Goal: Task Accomplishment & Management: Use online tool/utility

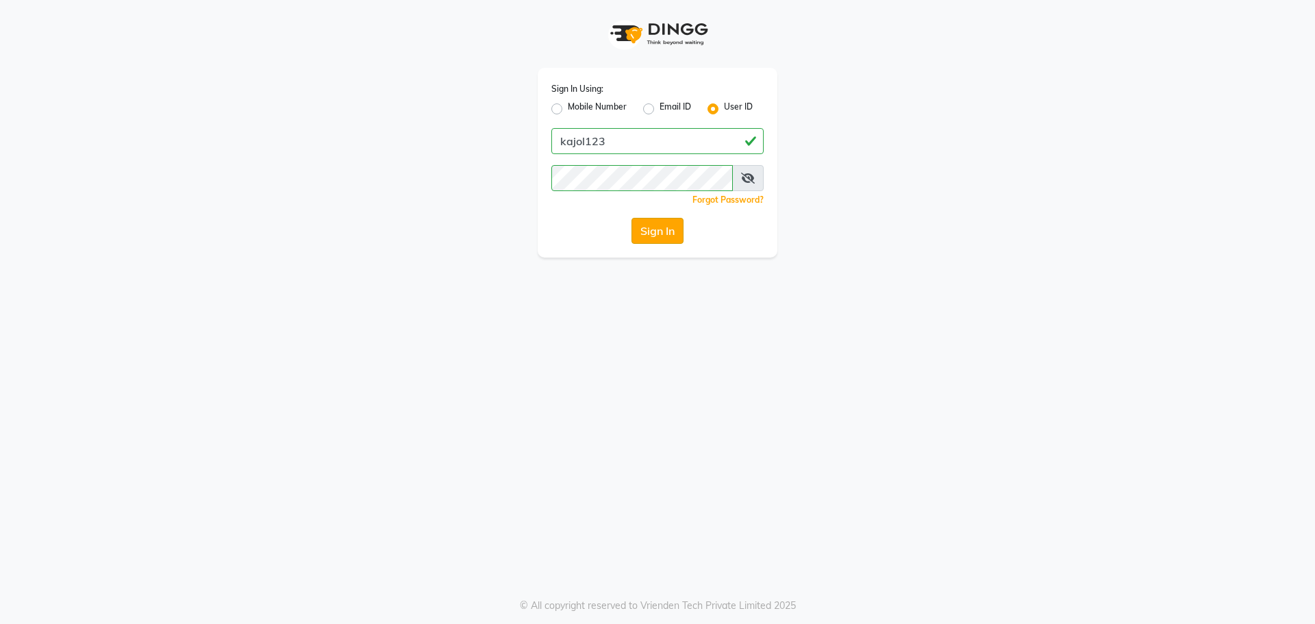
click at [653, 236] on button "Sign In" at bounding box center [658, 231] width 52 height 26
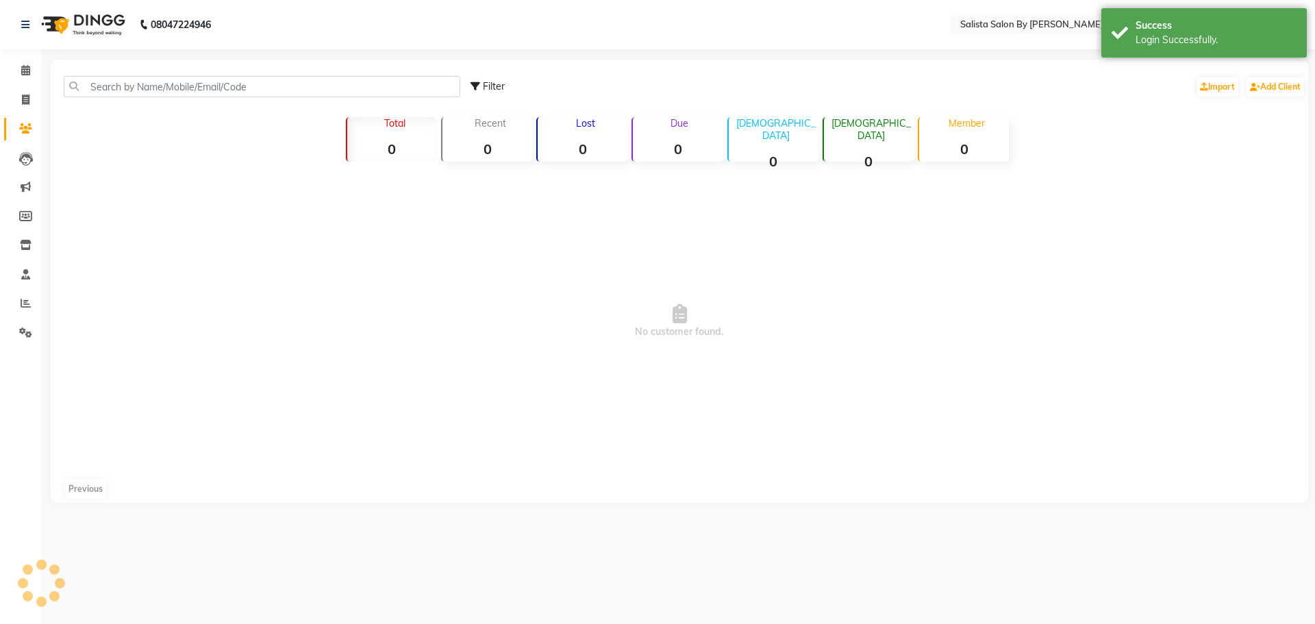
select select "en"
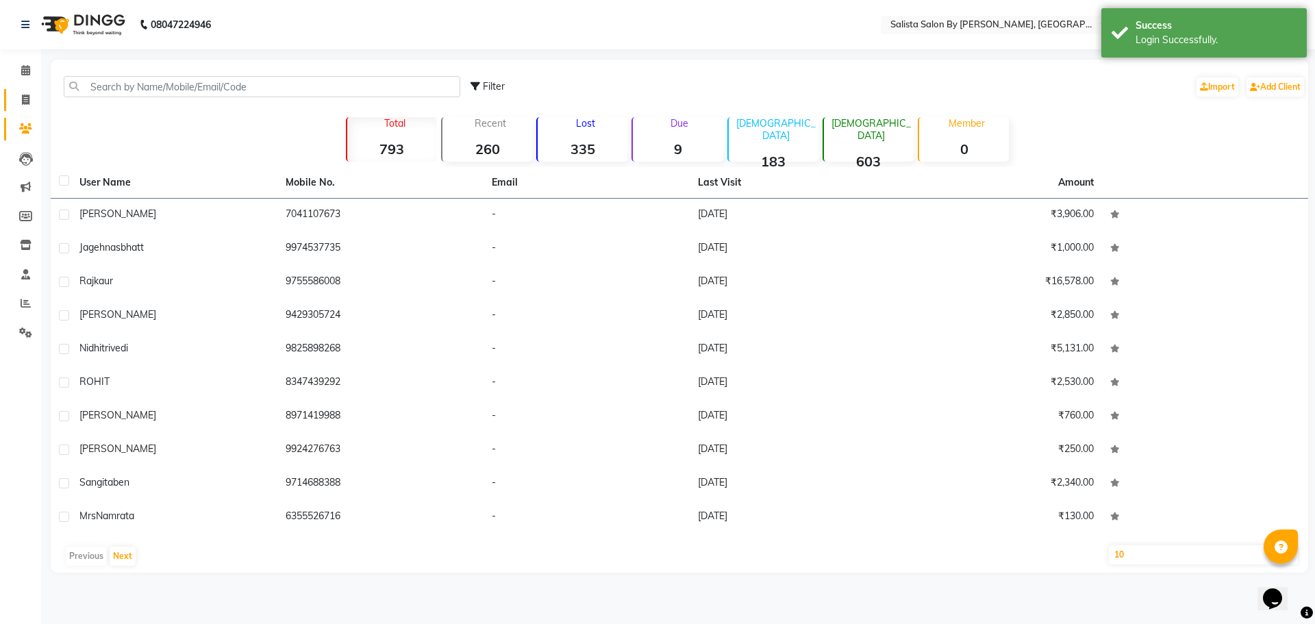
click at [4, 101] on li "Invoice" at bounding box center [20, 100] width 41 height 29
click at [23, 92] on span at bounding box center [26, 100] width 24 height 16
select select "6878"
select select "service"
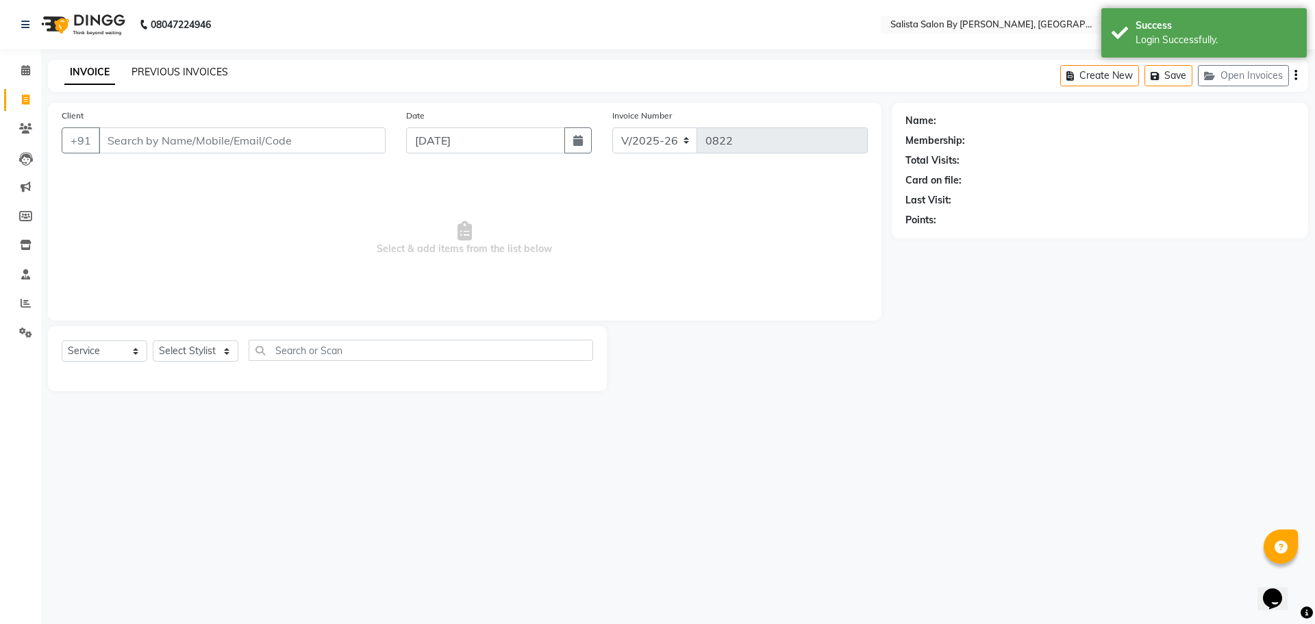
click at [195, 73] on link "PREVIOUS INVOICES" at bounding box center [180, 72] width 97 height 12
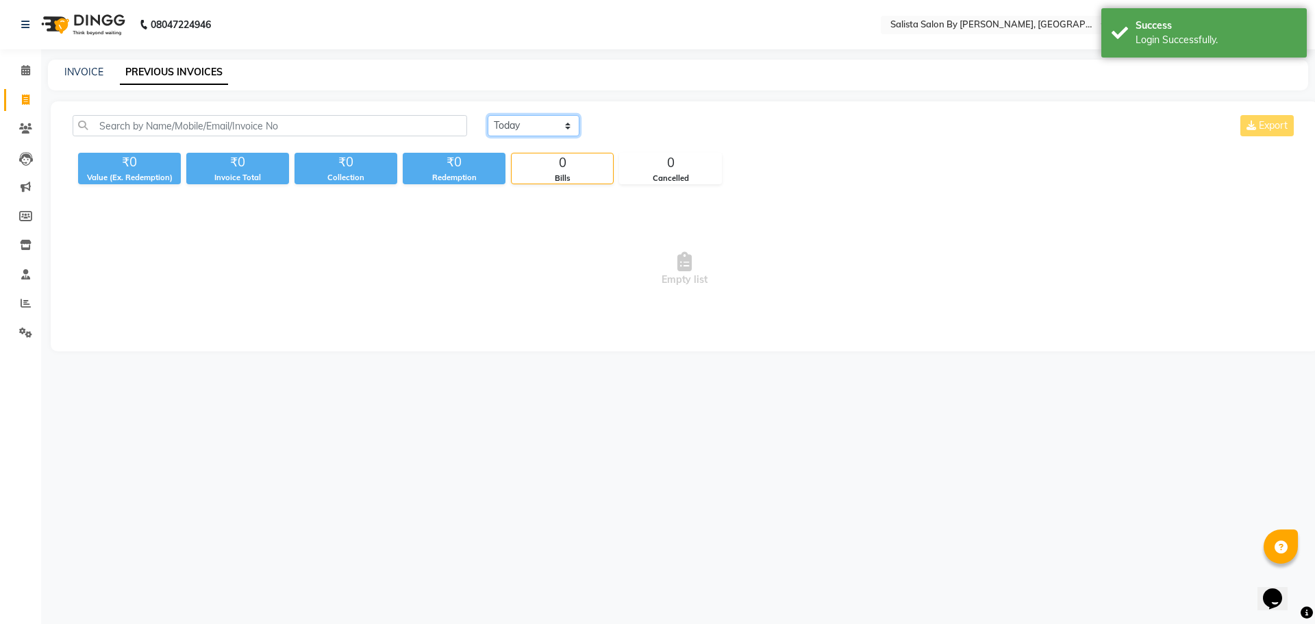
click at [513, 120] on select "[DATE] [DATE] Custom Range" at bounding box center [534, 125] width 92 height 21
select select "range"
click at [488, 115] on select "[DATE] [DATE] Custom Range" at bounding box center [534, 125] width 92 height 21
click at [640, 126] on input "[DATE]" at bounding box center [645, 125] width 96 height 19
select select "9"
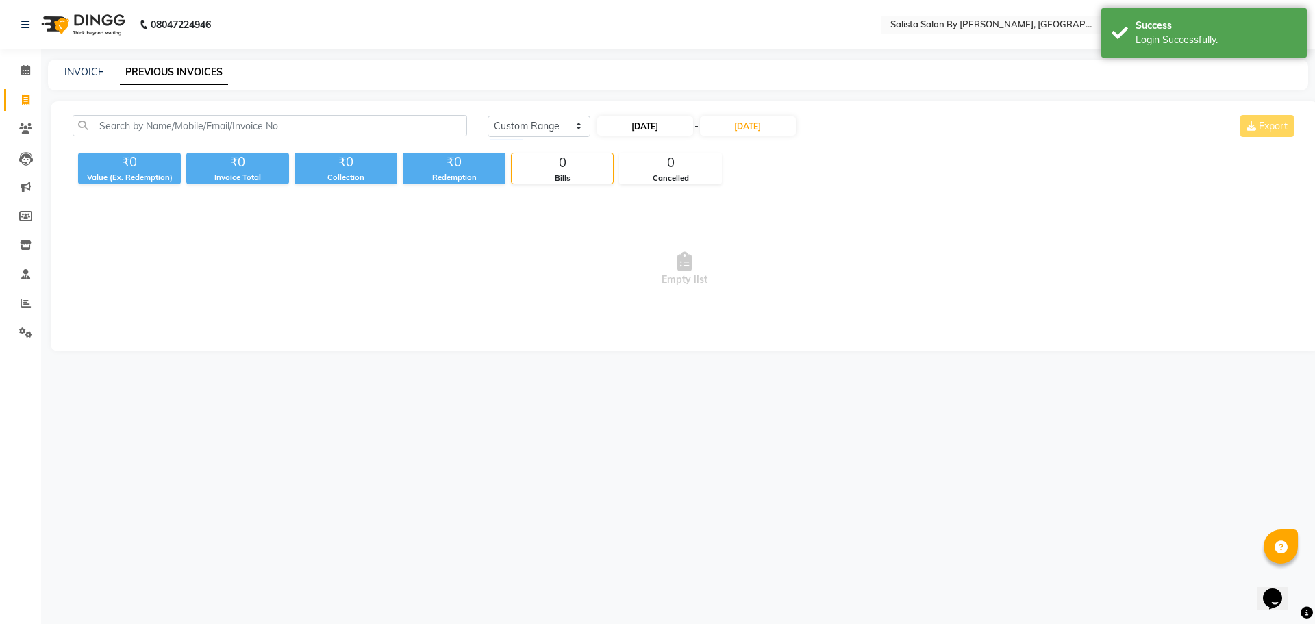
select select "2025"
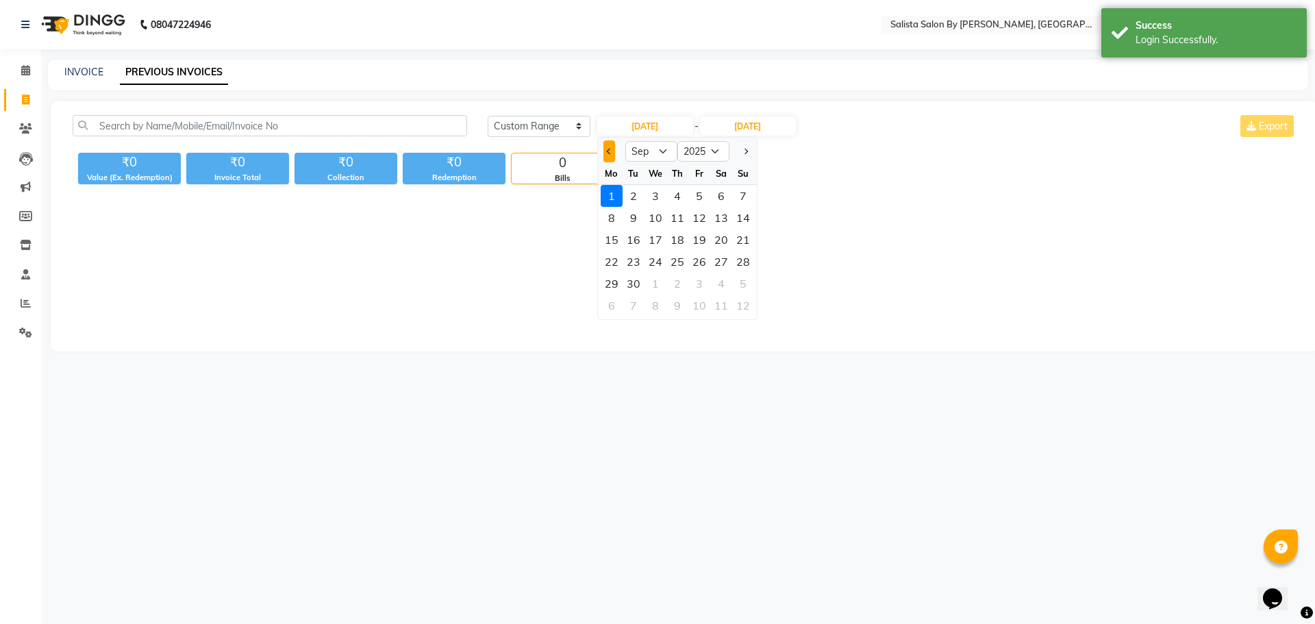
click at [610, 152] on span "Previous month" at bounding box center [608, 151] width 5 height 5
select select "8"
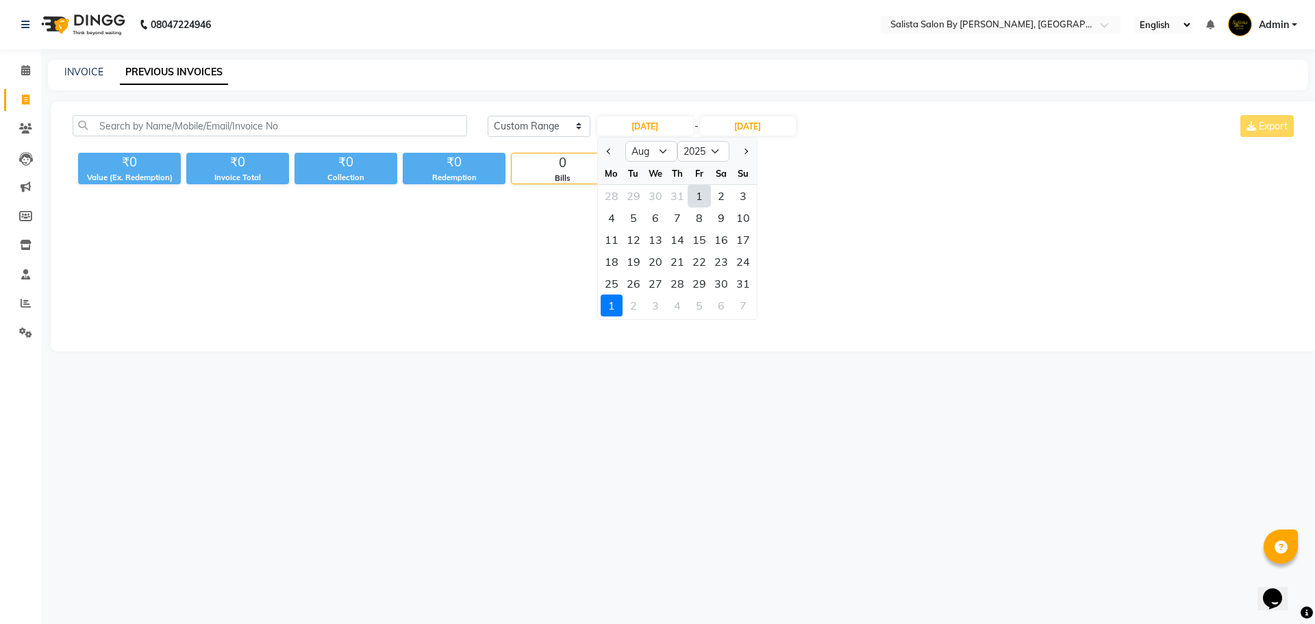
click at [701, 196] on div "1" at bounding box center [699, 196] width 22 height 22
type input "[DATE]"
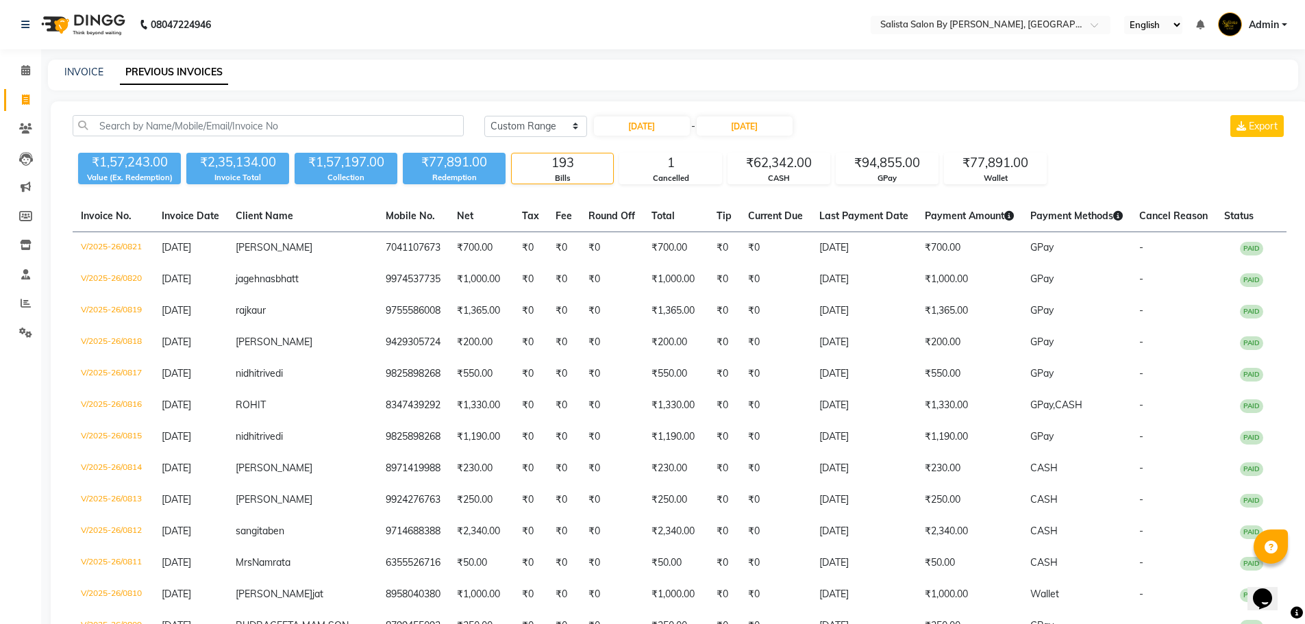
click at [10, 292] on li "Reports" at bounding box center [20, 303] width 41 height 29
click at [23, 298] on icon at bounding box center [26, 303] width 10 height 10
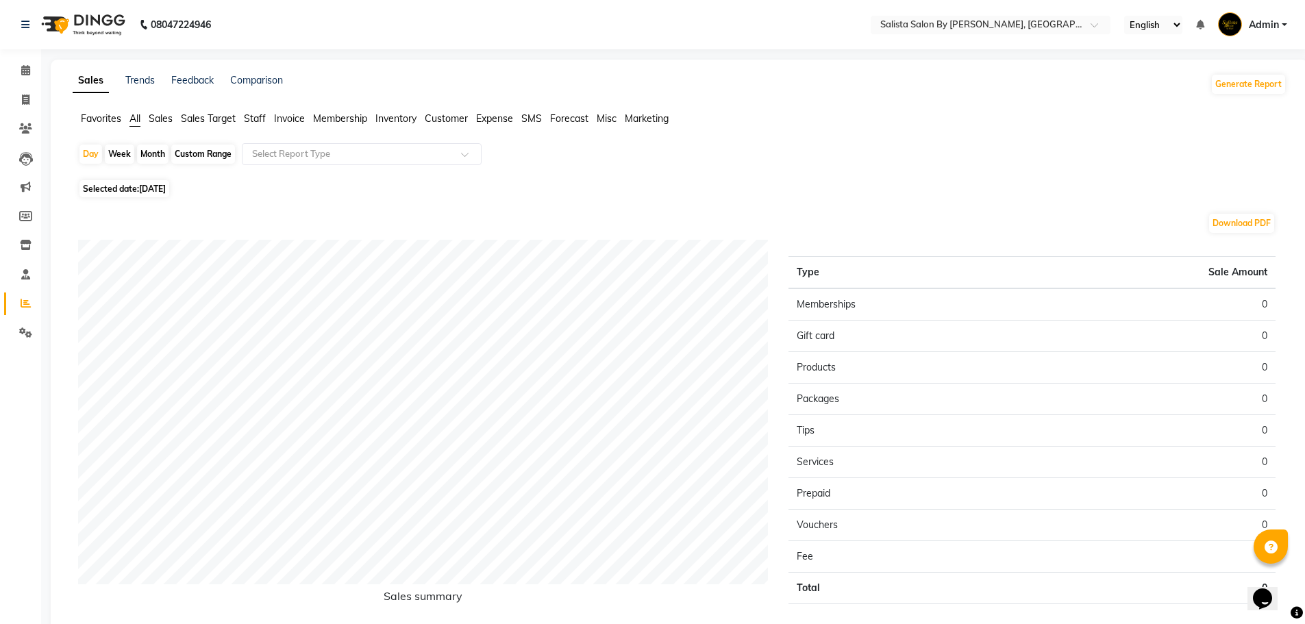
click at [202, 151] on div "Custom Range" at bounding box center [203, 154] width 64 height 19
select select "9"
select select "2025"
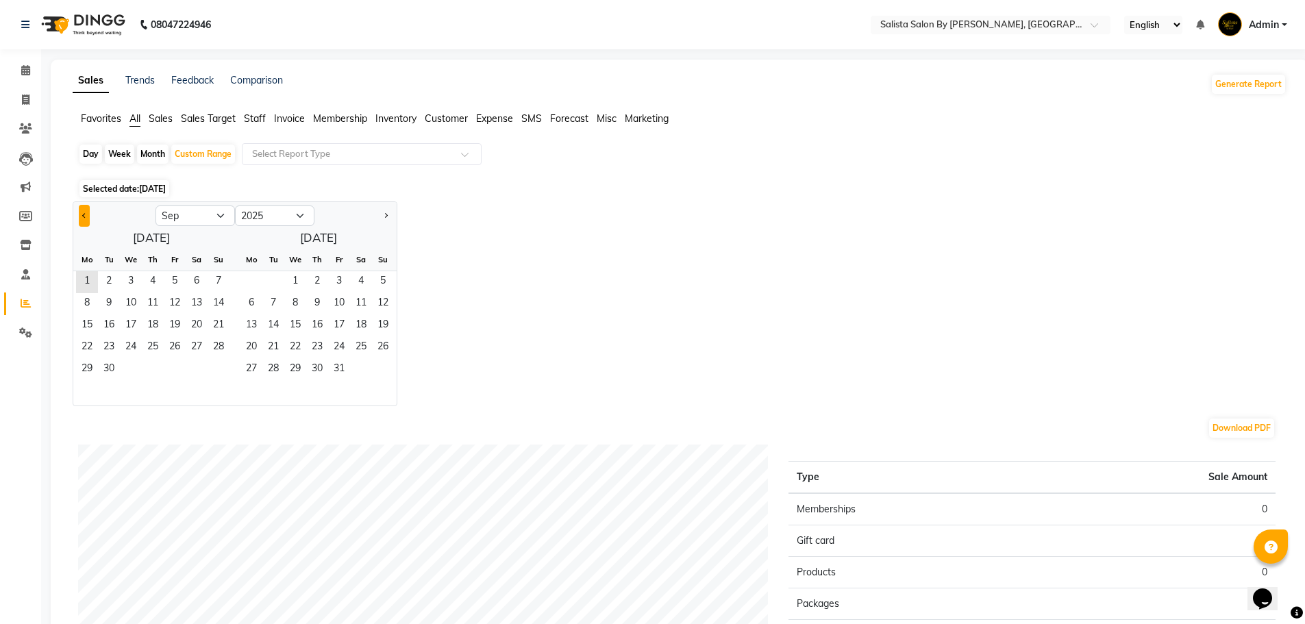
click at [79, 216] on button "Previous month" at bounding box center [84, 216] width 11 height 22
select select "8"
click at [174, 280] on span "1" at bounding box center [175, 282] width 22 height 22
click at [212, 364] on span "31" at bounding box center [219, 370] width 22 height 22
